Goal: Check status: Check status

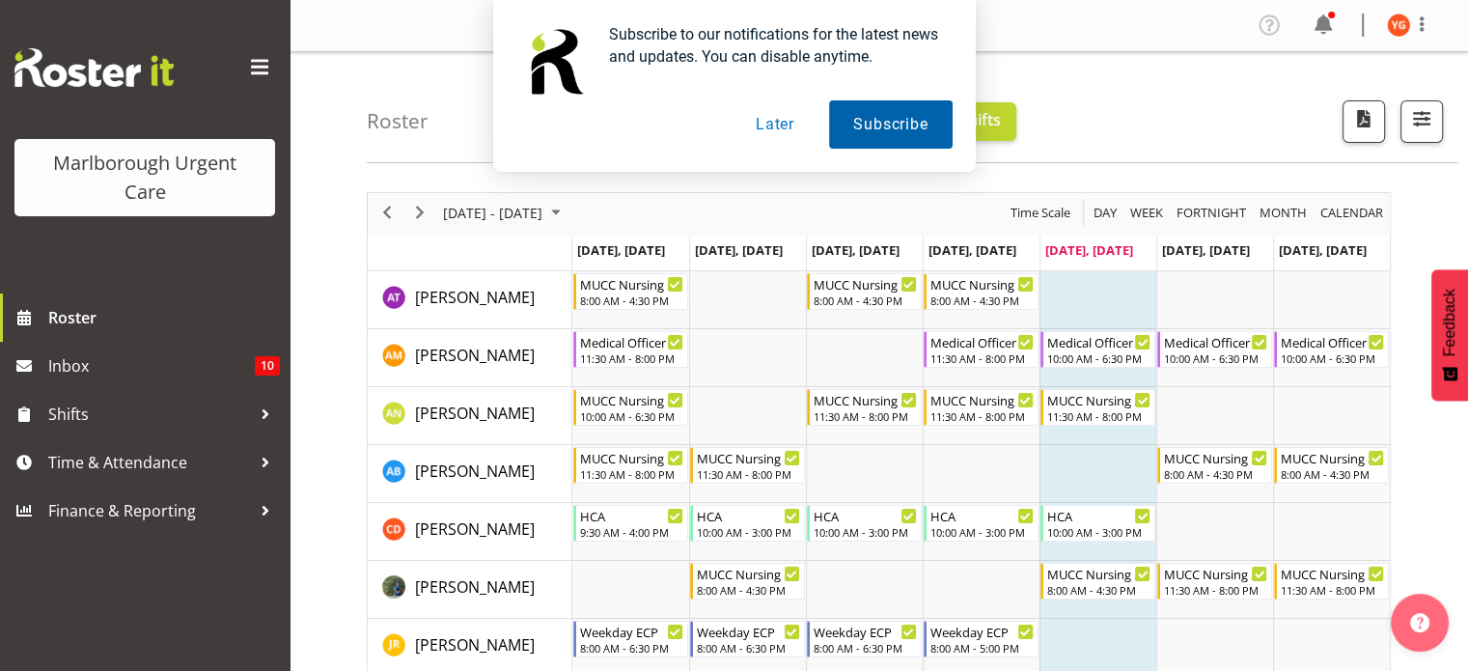
click at [868, 123] on button "Subscribe" at bounding box center [890, 124] width 123 height 48
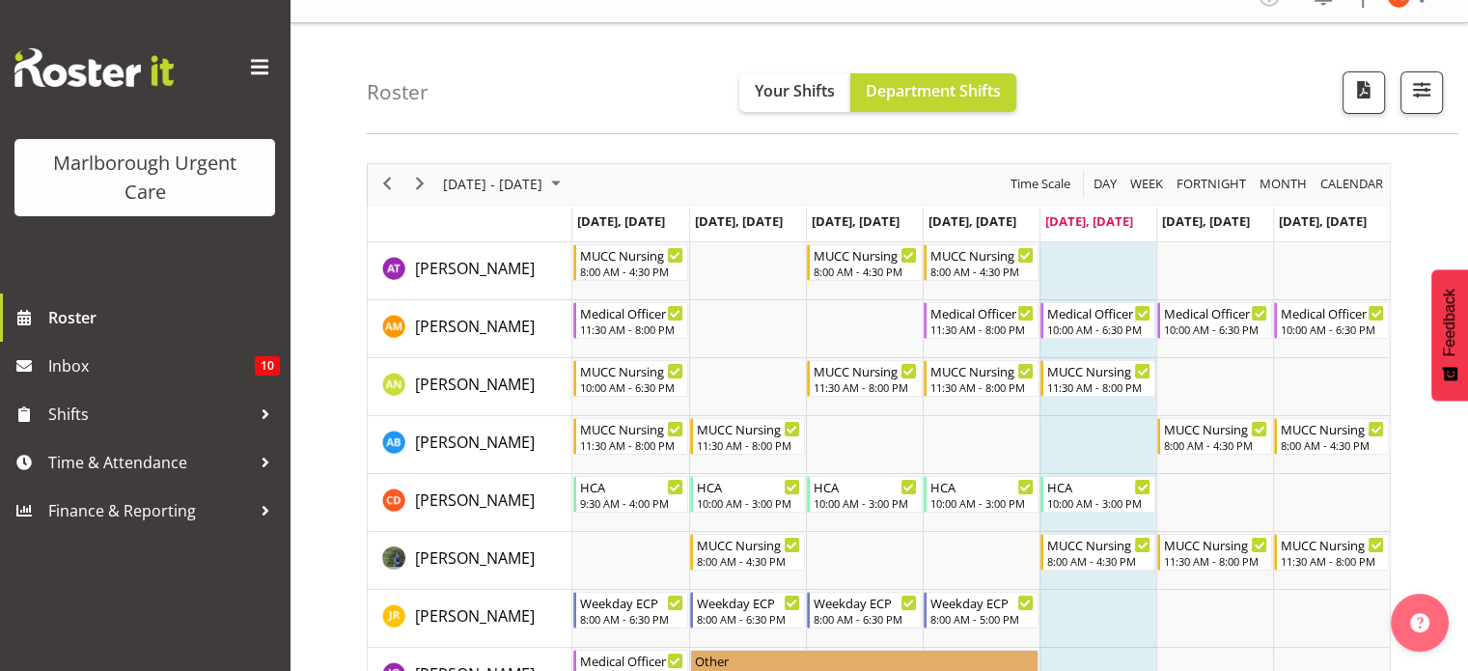
scroll to position [5, 0]
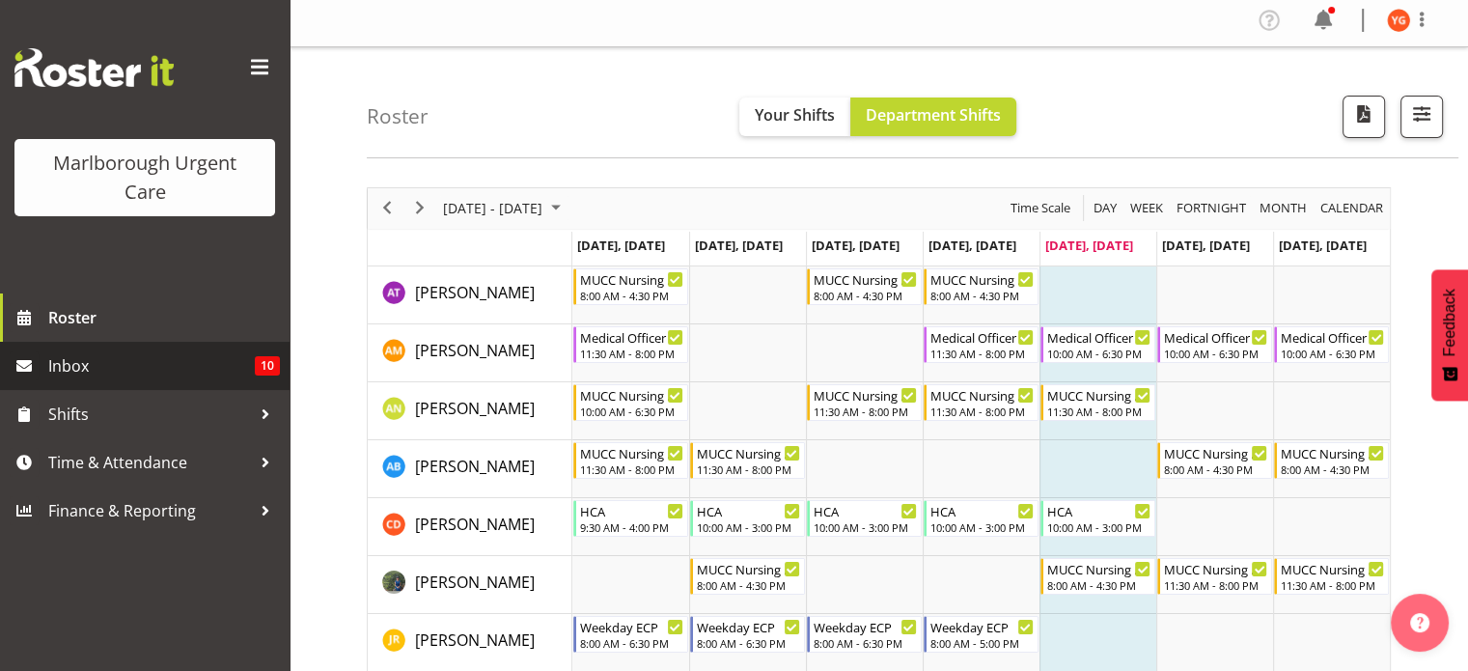
click at [62, 360] on span "Inbox" at bounding box center [151, 365] width 207 height 29
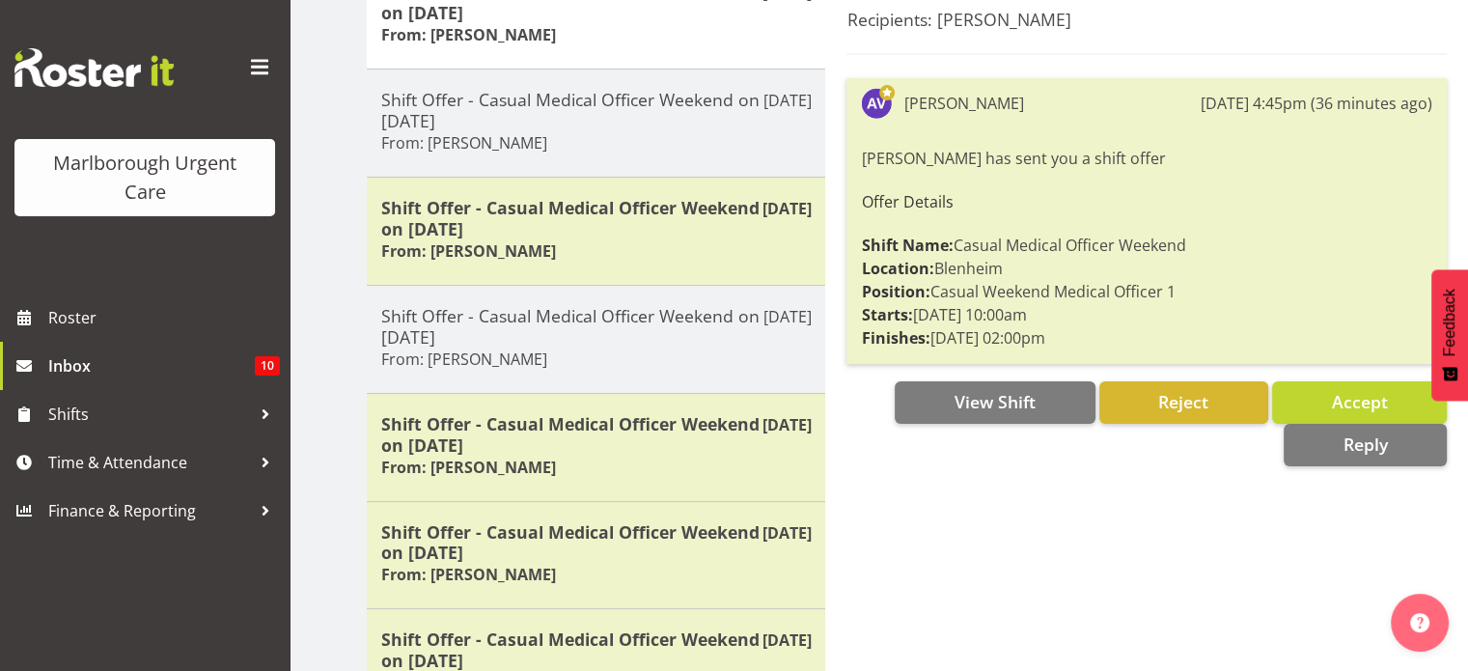
scroll to position [274, 0]
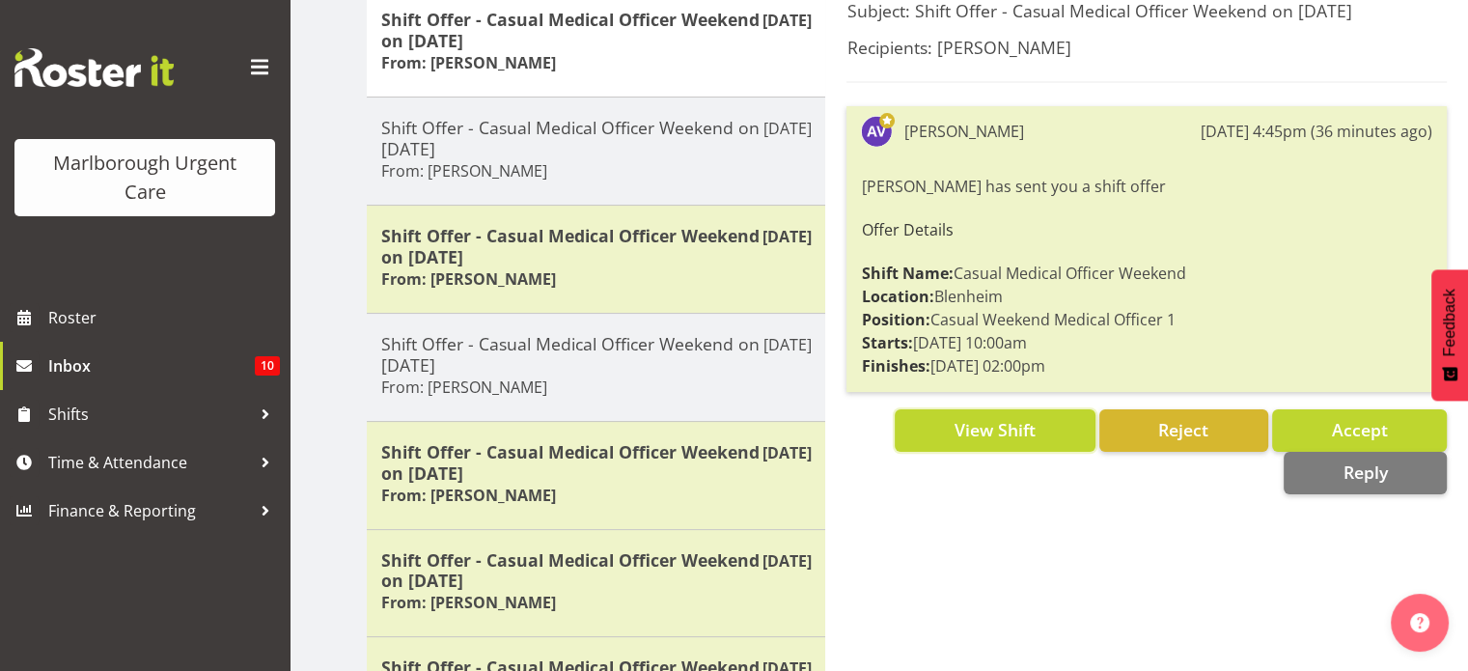
click at [1031, 441] on span "View Shift" at bounding box center [994, 429] width 81 height 25
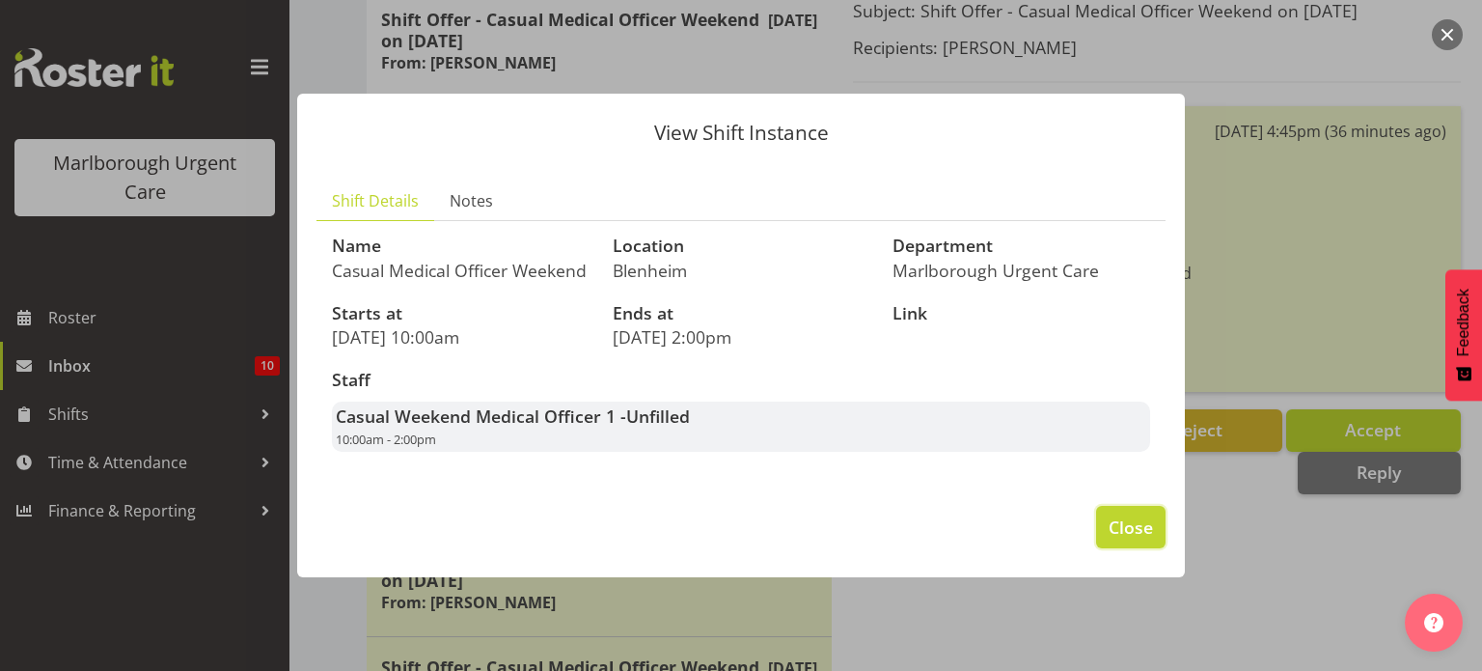
click at [1112, 536] on span "Close" at bounding box center [1131, 526] width 44 height 25
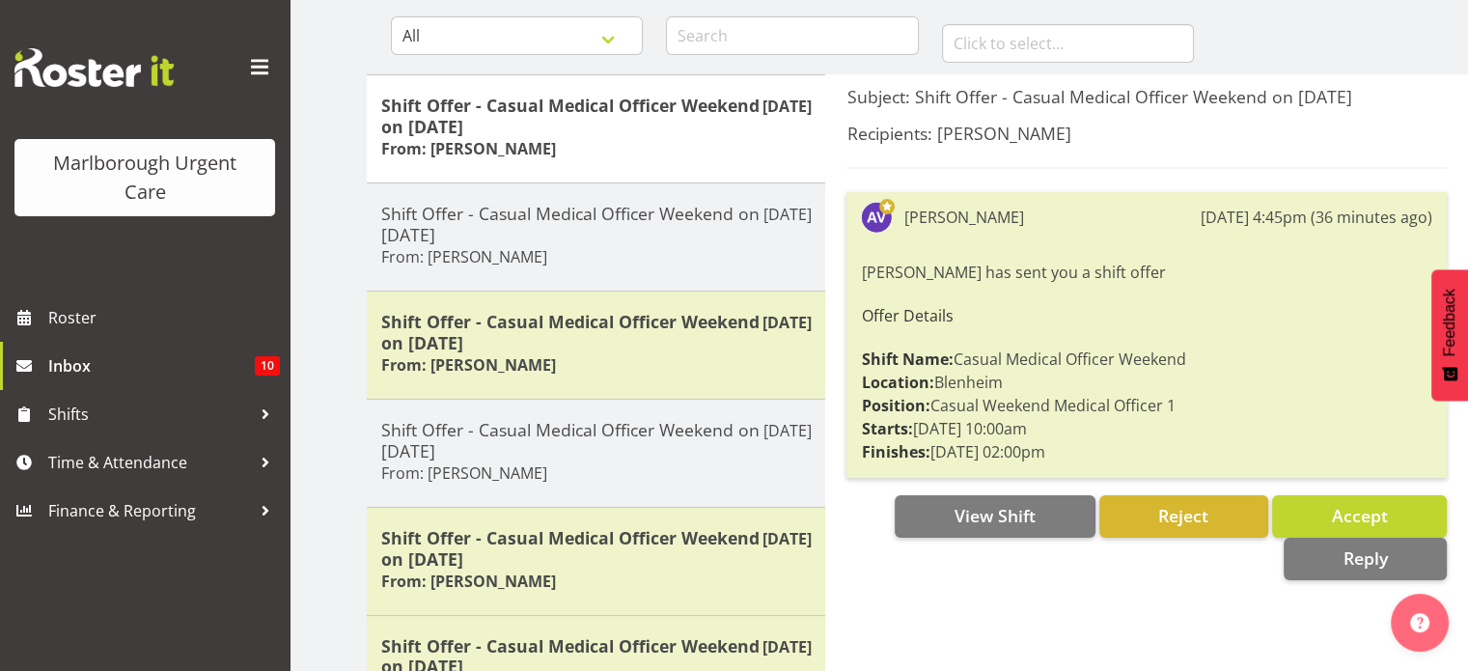
scroll to position [158, 0]
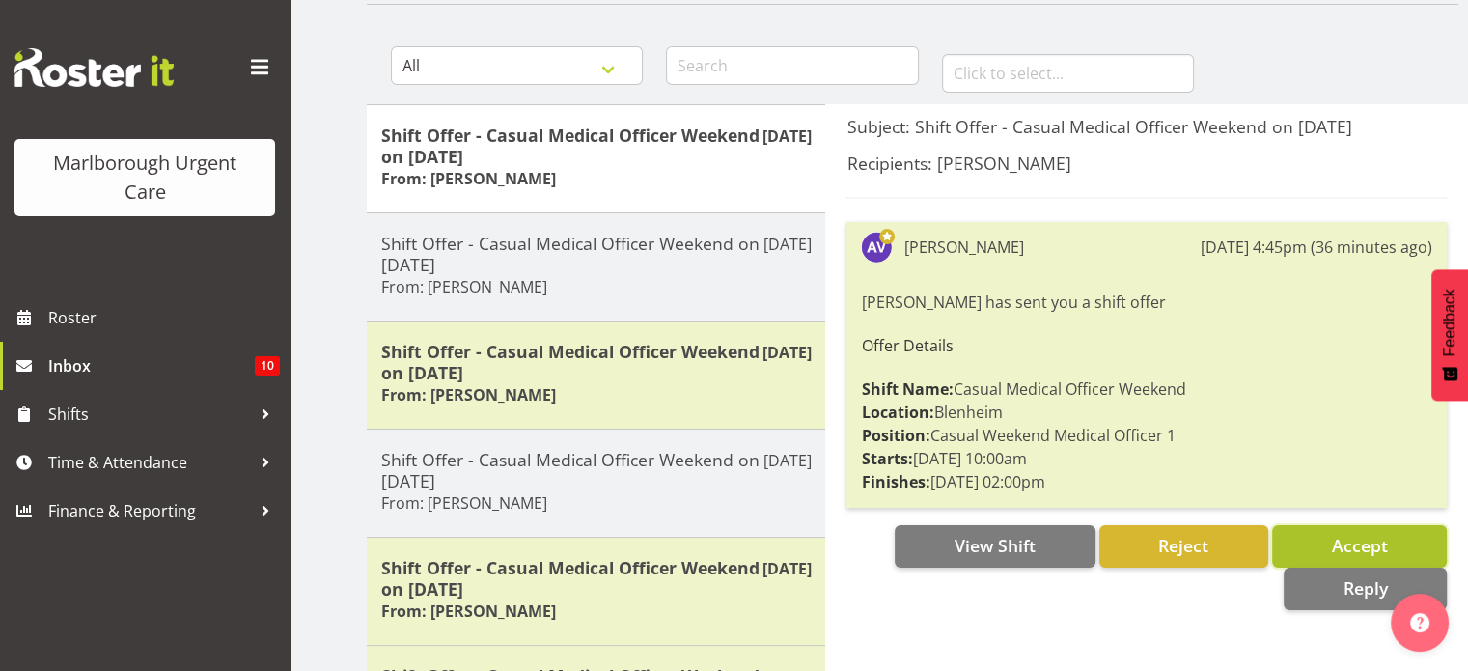
click at [1333, 538] on span "Accept" at bounding box center [1359, 545] width 56 height 23
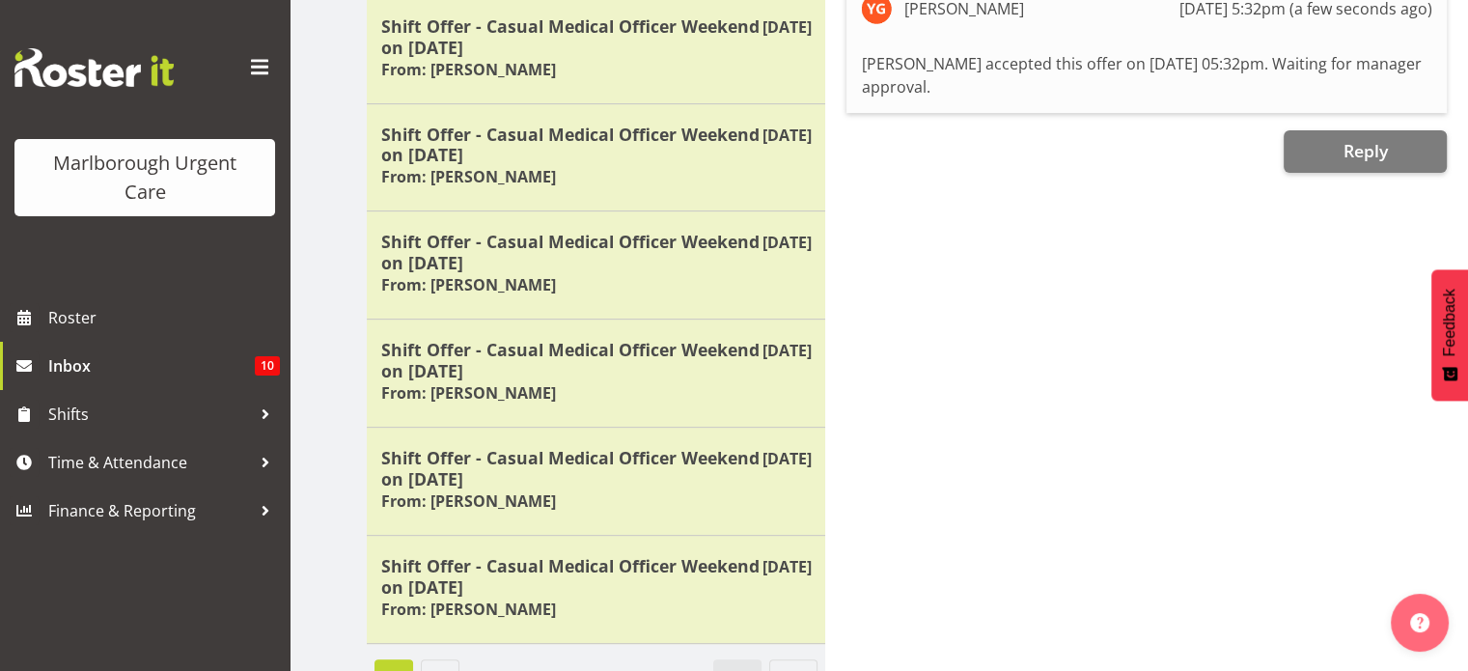
scroll to position [743, 0]
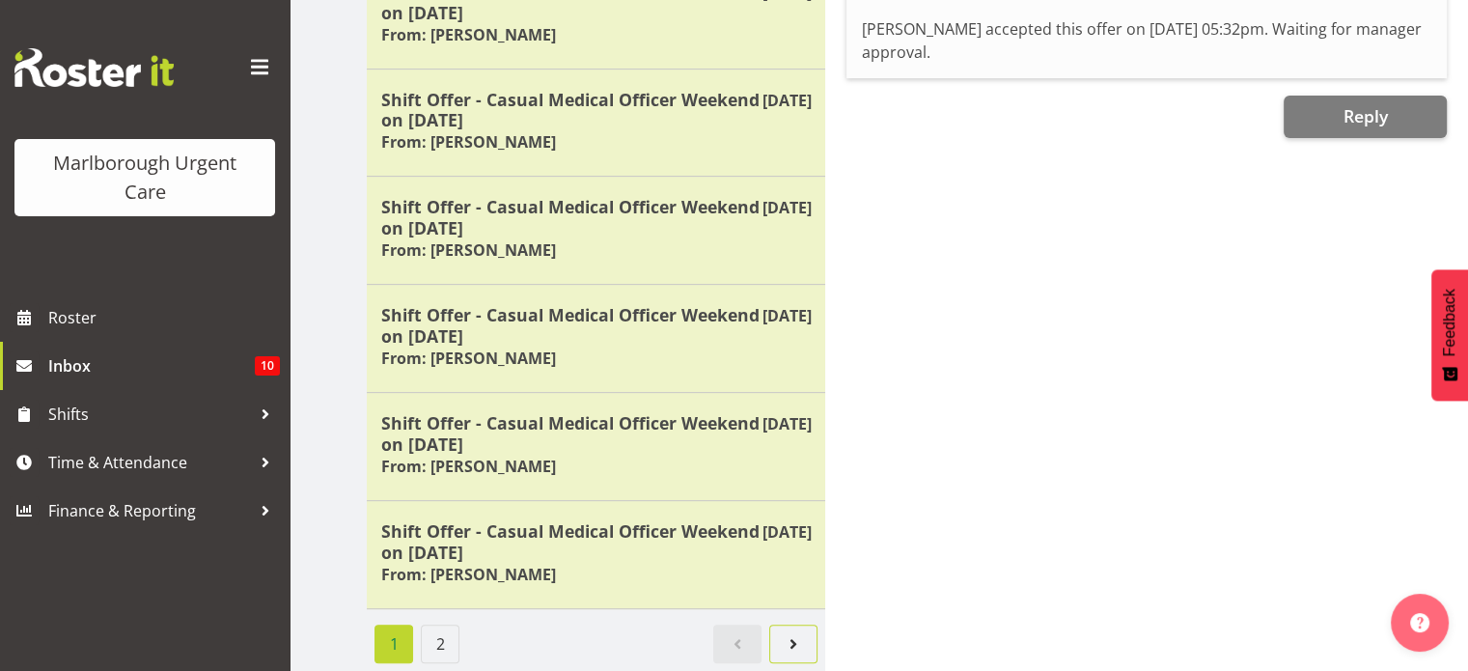
click at [791, 632] on span "Next page" at bounding box center [793, 643] width 23 height 23
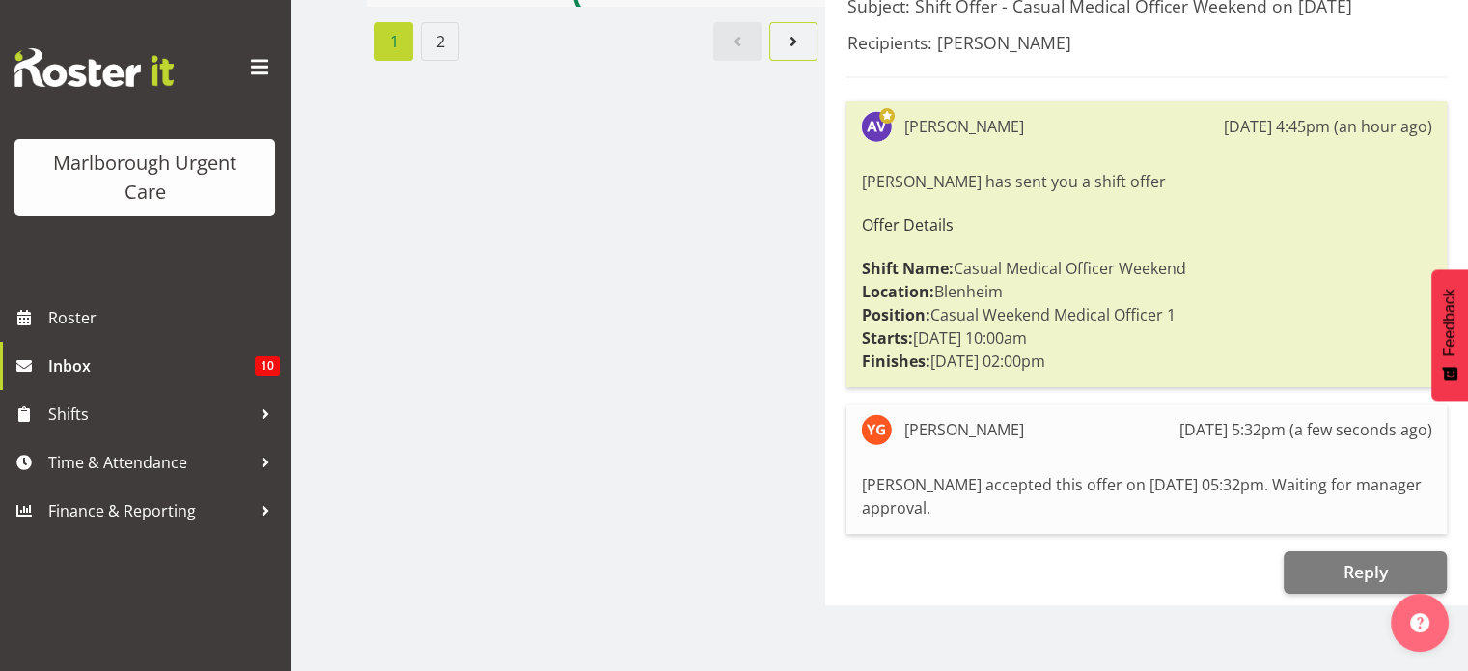
scroll to position [293, 0]
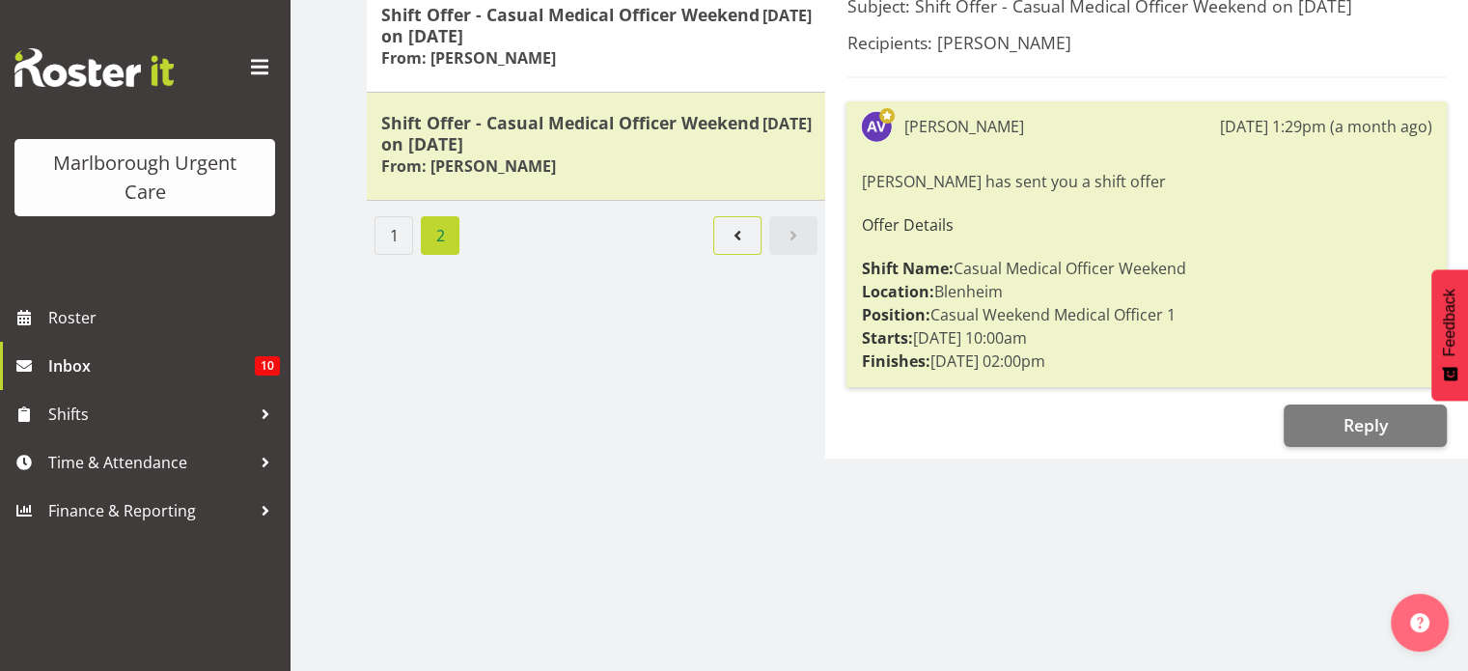
click at [730, 224] on span "Page 1." at bounding box center [737, 235] width 23 height 23
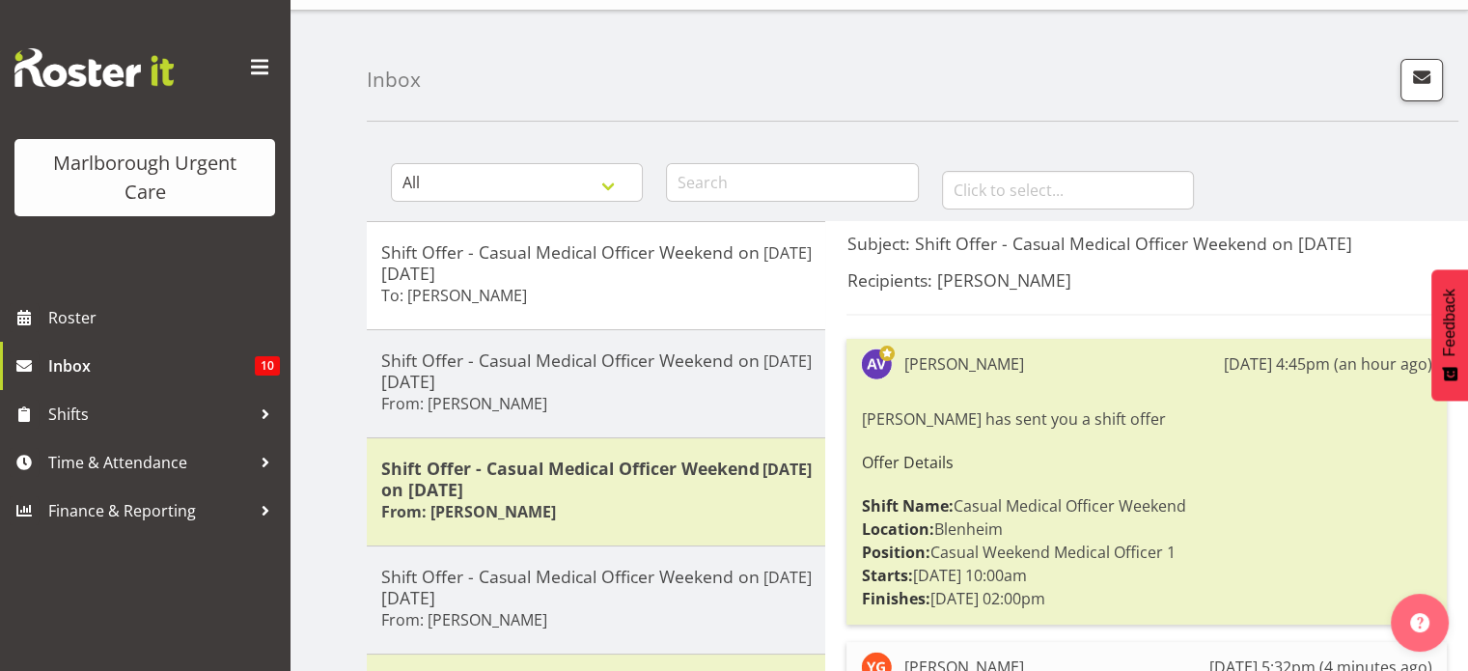
scroll to position [0, 0]
